Goal: Find specific page/section: Find specific page/section

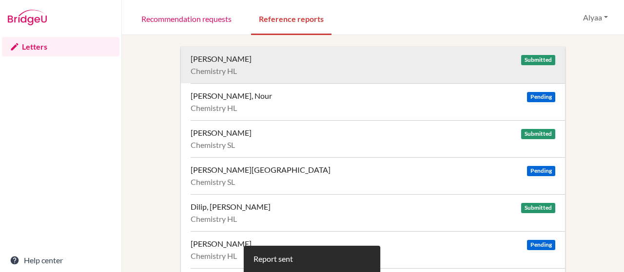
click at [240, 57] on div "[PERSON_NAME]" at bounding box center [221, 59] width 61 height 10
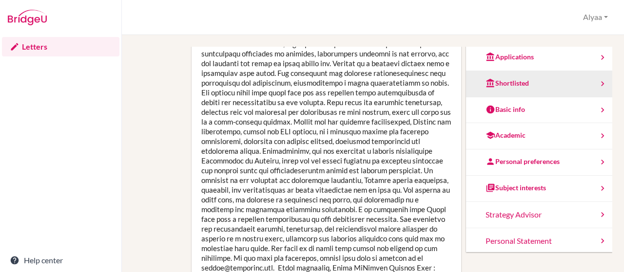
scroll to position [66, 0]
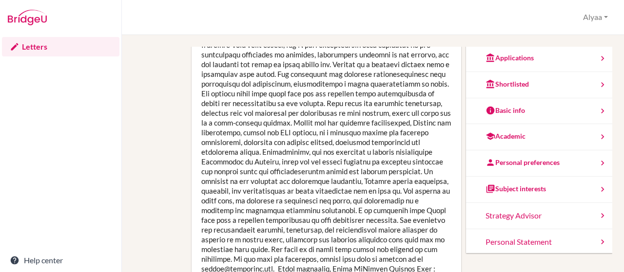
click at [31, 47] on link "Letters" at bounding box center [60, 46] width 117 height 19
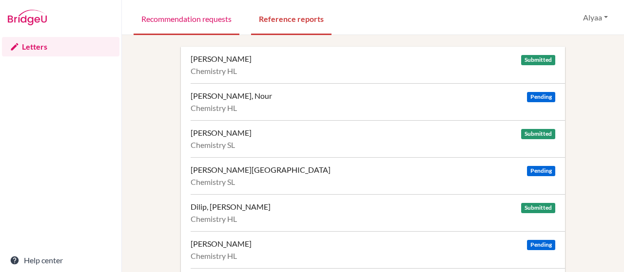
click at [201, 15] on link "Recommendation requests" at bounding box center [187, 18] width 106 height 34
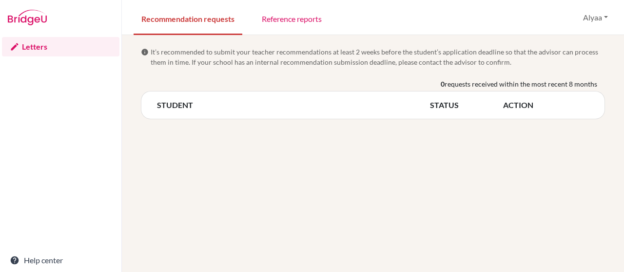
click at [177, 108] on th "STUDENT" at bounding box center [293, 105] width 273 height 12
